Goal: Task Accomplishment & Management: Manage account settings

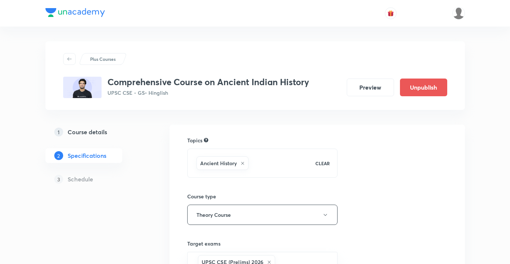
scroll to position [179, 0]
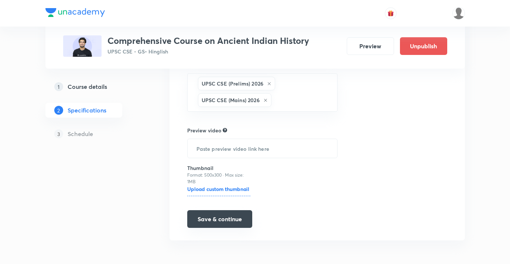
click at [242, 215] on button "Save & continue" at bounding box center [219, 220] width 65 height 18
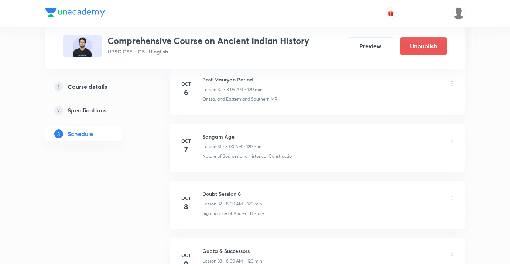
scroll to position [2207, 0]
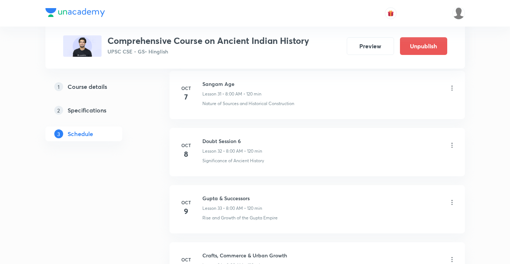
click at [453, 145] on icon at bounding box center [451, 145] width 7 height 7
click at [397, 160] on li "Edit" at bounding box center [415, 165] width 81 height 14
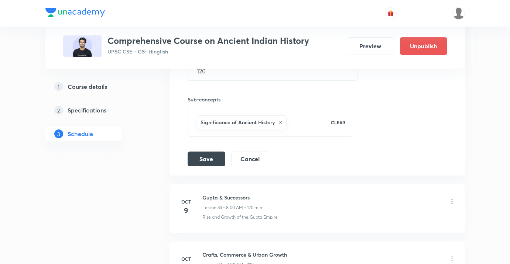
scroll to position [2022, 0]
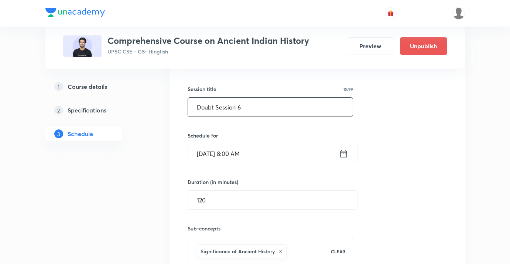
click at [249, 111] on input "Doubt Session 6" at bounding box center [270, 107] width 165 height 19
type input "Sangam Age - [DEMOGRAPHIC_DATA]"
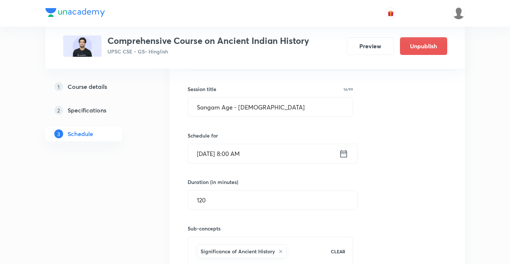
click at [245, 157] on input "[DATE] 8:00 AM" at bounding box center [263, 153] width 151 height 19
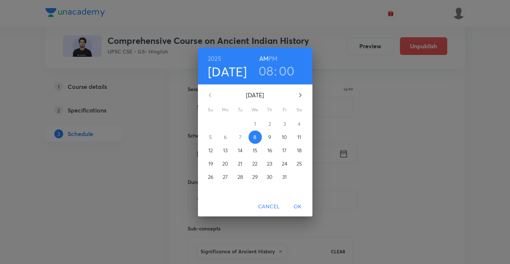
click at [266, 74] on h3 "08" at bounding box center [266, 71] width 15 height 16
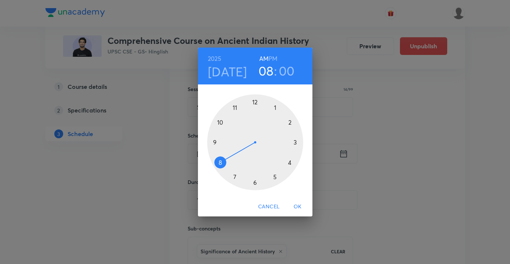
click at [289, 123] on div at bounding box center [255, 143] width 96 height 96
click at [270, 57] on h6 "PM" at bounding box center [273, 59] width 9 height 10
click at [297, 206] on span "OK" at bounding box center [298, 206] width 18 height 9
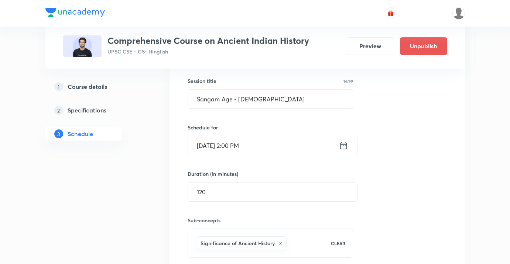
scroll to position [2032, 0]
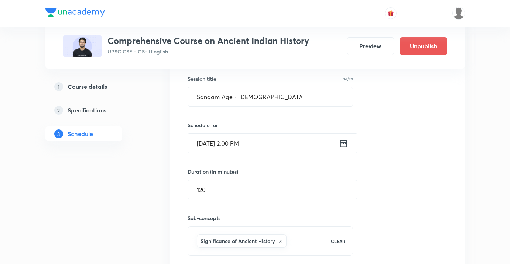
click at [269, 141] on input "[DATE] 2:00 PM" at bounding box center [263, 143] width 151 height 19
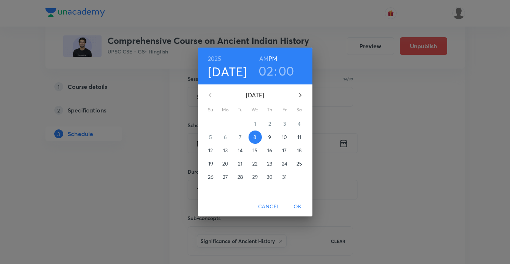
click at [264, 71] on h3 "02" at bounding box center [266, 71] width 15 height 16
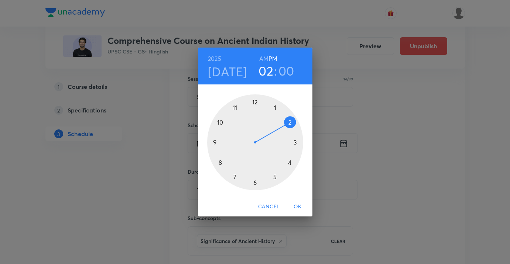
click at [254, 181] on div at bounding box center [255, 143] width 96 height 96
click at [297, 204] on span "OK" at bounding box center [298, 206] width 18 height 9
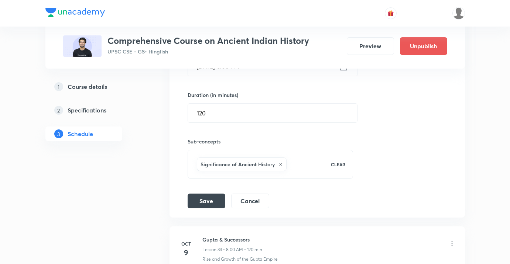
scroll to position [2126, 0]
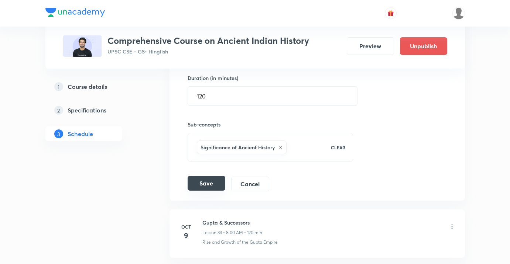
click at [215, 184] on button "Save" at bounding box center [207, 183] width 38 height 15
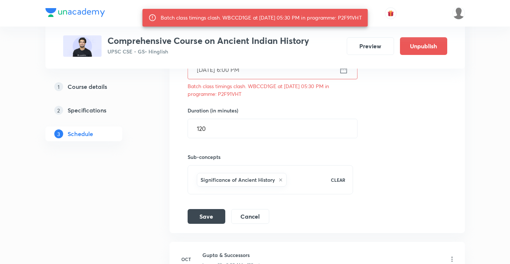
scroll to position [2076, 0]
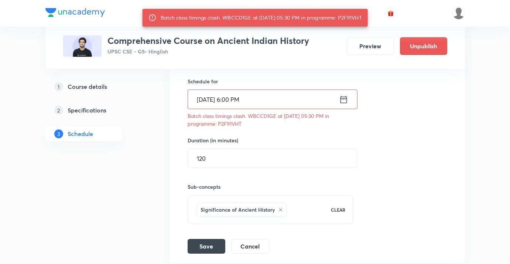
click at [233, 99] on input "[DATE] 6:00 PM" at bounding box center [263, 99] width 151 height 19
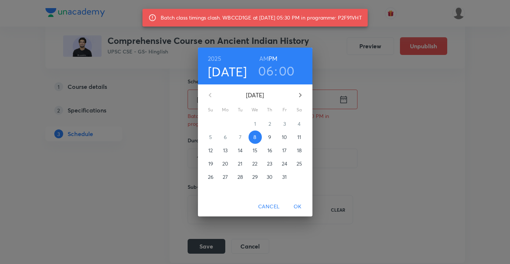
click at [263, 74] on h3 "06" at bounding box center [266, 71] width 16 height 16
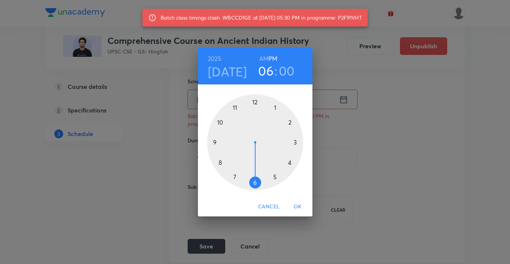
click at [235, 177] on div at bounding box center [255, 143] width 96 height 96
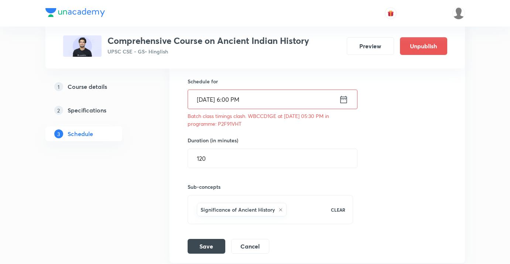
click at [251, 185] on h6 "Sub-concepts" at bounding box center [271, 187] width 166 height 8
click at [233, 102] on input "[DATE] 6:00 PM" at bounding box center [263, 99] width 151 height 19
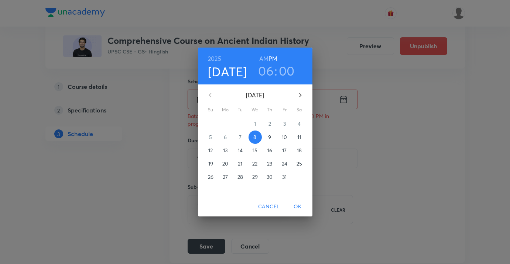
click at [286, 72] on h3 "00" at bounding box center [287, 71] width 16 height 16
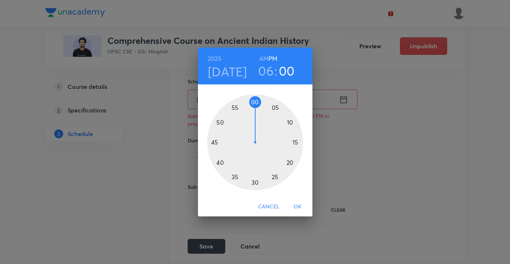
click at [267, 69] on h3 "06" at bounding box center [266, 71] width 16 height 16
click at [235, 175] on div at bounding box center [255, 143] width 96 height 96
click at [253, 183] on div at bounding box center [255, 143] width 96 height 96
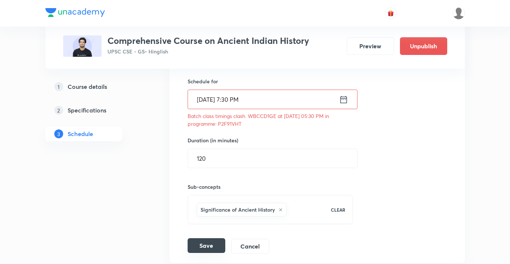
click at [216, 240] on button "Save" at bounding box center [207, 246] width 38 height 15
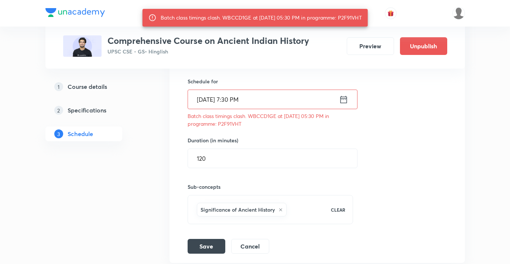
click at [267, 99] on input "[DATE] 7:30 PM" at bounding box center [263, 99] width 151 height 19
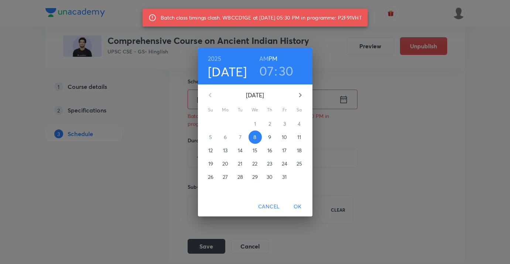
click at [270, 70] on h3 "07" at bounding box center [266, 71] width 14 height 16
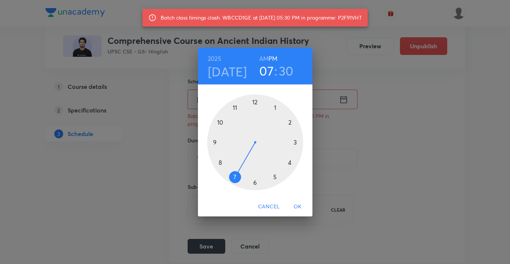
click at [221, 161] on div at bounding box center [255, 143] width 96 height 96
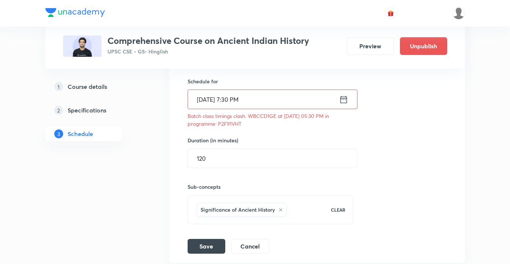
click at [253, 109] on input "[DATE] 7:30 PM" at bounding box center [263, 99] width 151 height 19
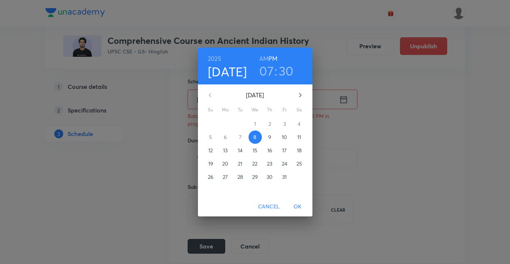
click at [263, 69] on h3 "07" at bounding box center [266, 71] width 14 height 16
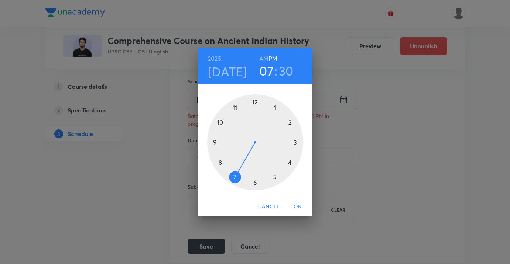
click at [218, 158] on div at bounding box center [255, 143] width 96 height 96
click at [258, 101] on div at bounding box center [255, 143] width 96 height 96
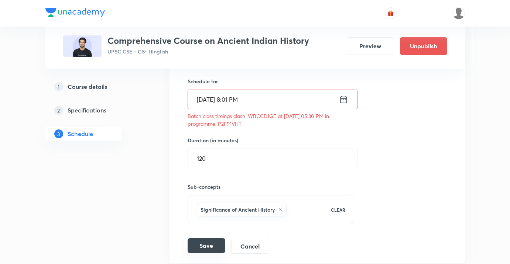
click at [220, 244] on button "Save" at bounding box center [207, 246] width 38 height 15
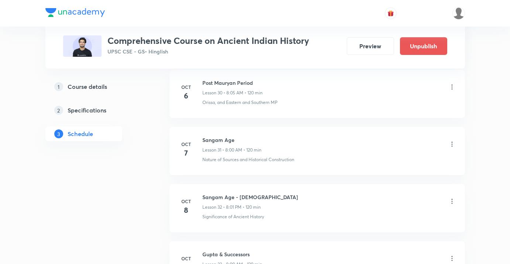
scroll to position [2204, 0]
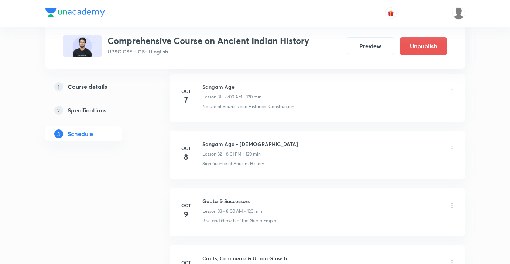
click at [452, 148] on icon at bounding box center [451, 148] width 7 height 7
click at [391, 167] on li "Edit" at bounding box center [415, 168] width 81 height 14
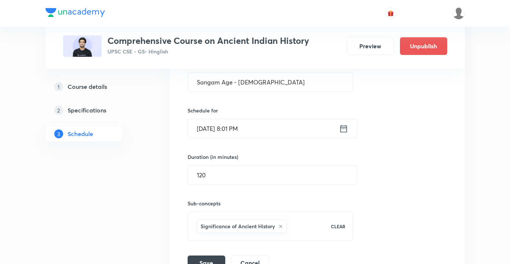
scroll to position [2020, 0]
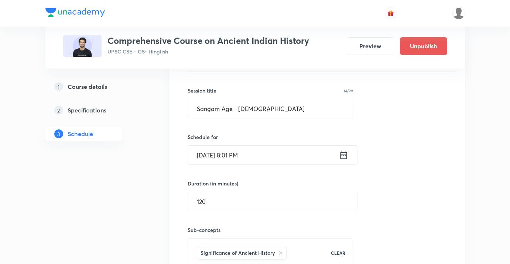
click at [277, 141] on h6 "Schedule for" at bounding box center [271, 137] width 166 height 8
click at [279, 157] on input "[DATE] 8:01 PM" at bounding box center [263, 155] width 151 height 19
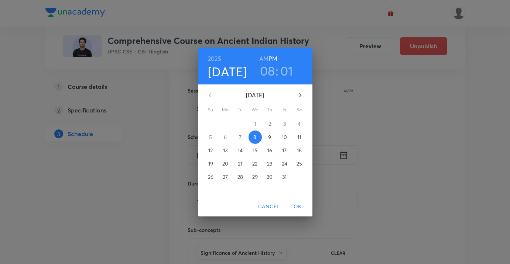
click at [269, 70] on h3 "08" at bounding box center [267, 71] width 15 height 16
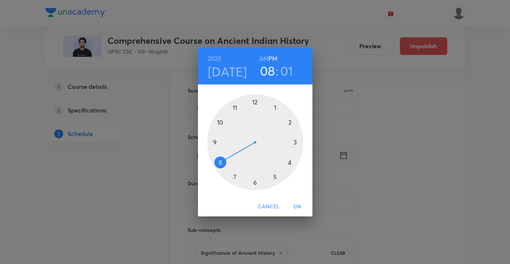
click at [233, 178] on div at bounding box center [255, 143] width 96 height 96
drag, startPoint x: 262, startPoint y: 102, endPoint x: 217, endPoint y: 140, distance: 59.2
click at [217, 140] on div at bounding box center [255, 143] width 96 height 96
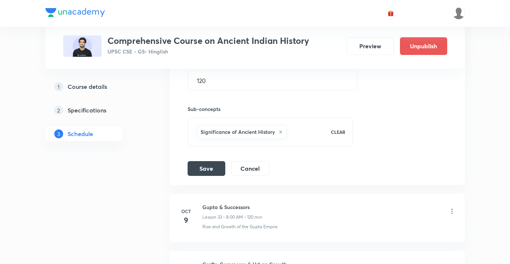
scroll to position [2155, 0]
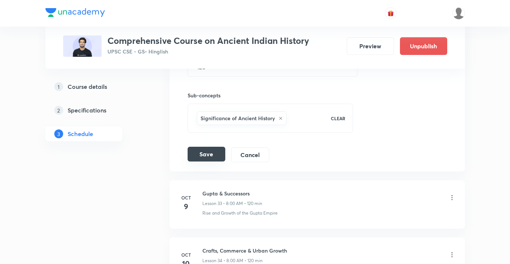
click at [216, 158] on button "Save" at bounding box center [207, 154] width 38 height 15
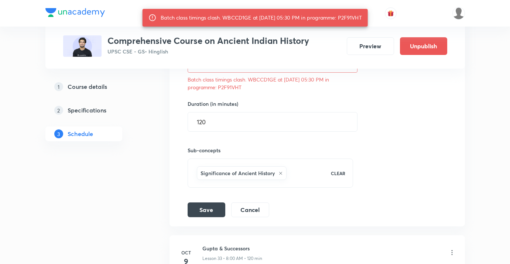
scroll to position [2076, 0]
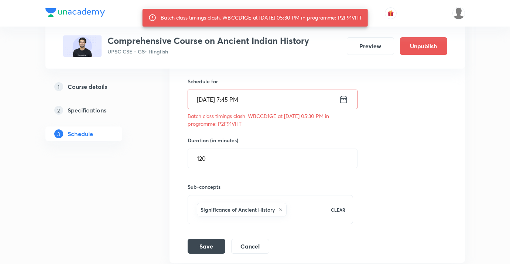
click at [252, 100] on input "Oct 8, 2025, 7:45 PM" at bounding box center [263, 99] width 151 height 19
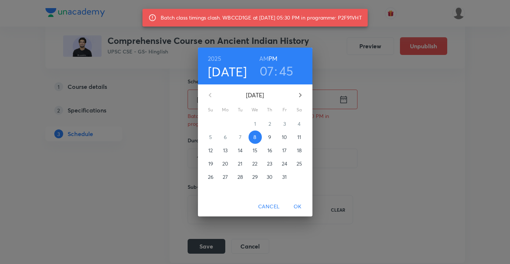
click at [284, 72] on h3 "45" at bounding box center [286, 71] width 14 height 16
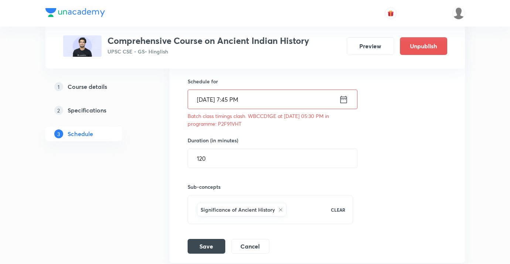
click at [245, 98] on input "Oct 8, 2025, 7:45 PM" at bounding box center [263, 99] width 151 height 19
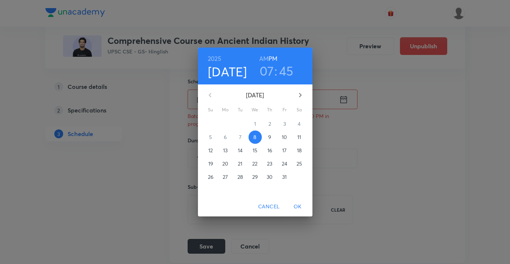
click at [287, 71] on h3 "45" at bounding box center [286, 71] width 14 height 16
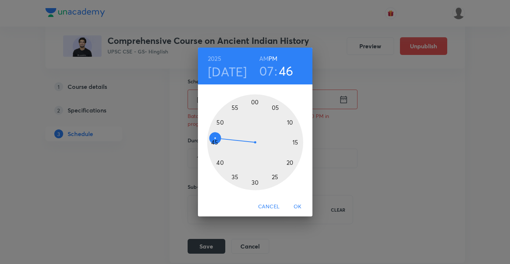
click at [218, 137] on div at bounding box center [255, 143] width 96 height 96
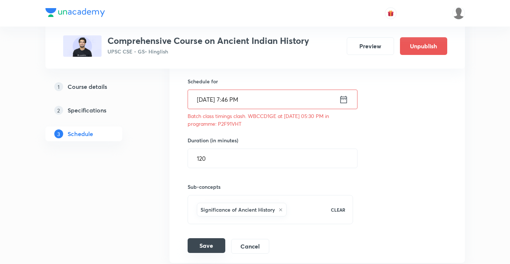
click at [208, 240] on button "Save" at bounding box center [207, 246] width 38 height 15
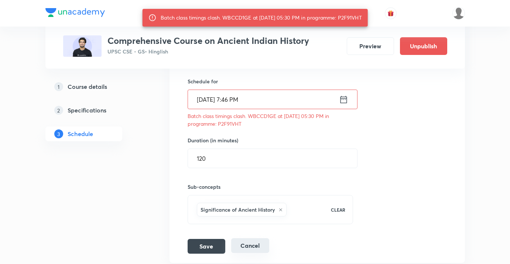
click at [258, 250] on button "Cancel" at bounding box center [250, 246] width 38 height 15
